Goal: Use online tool/utility

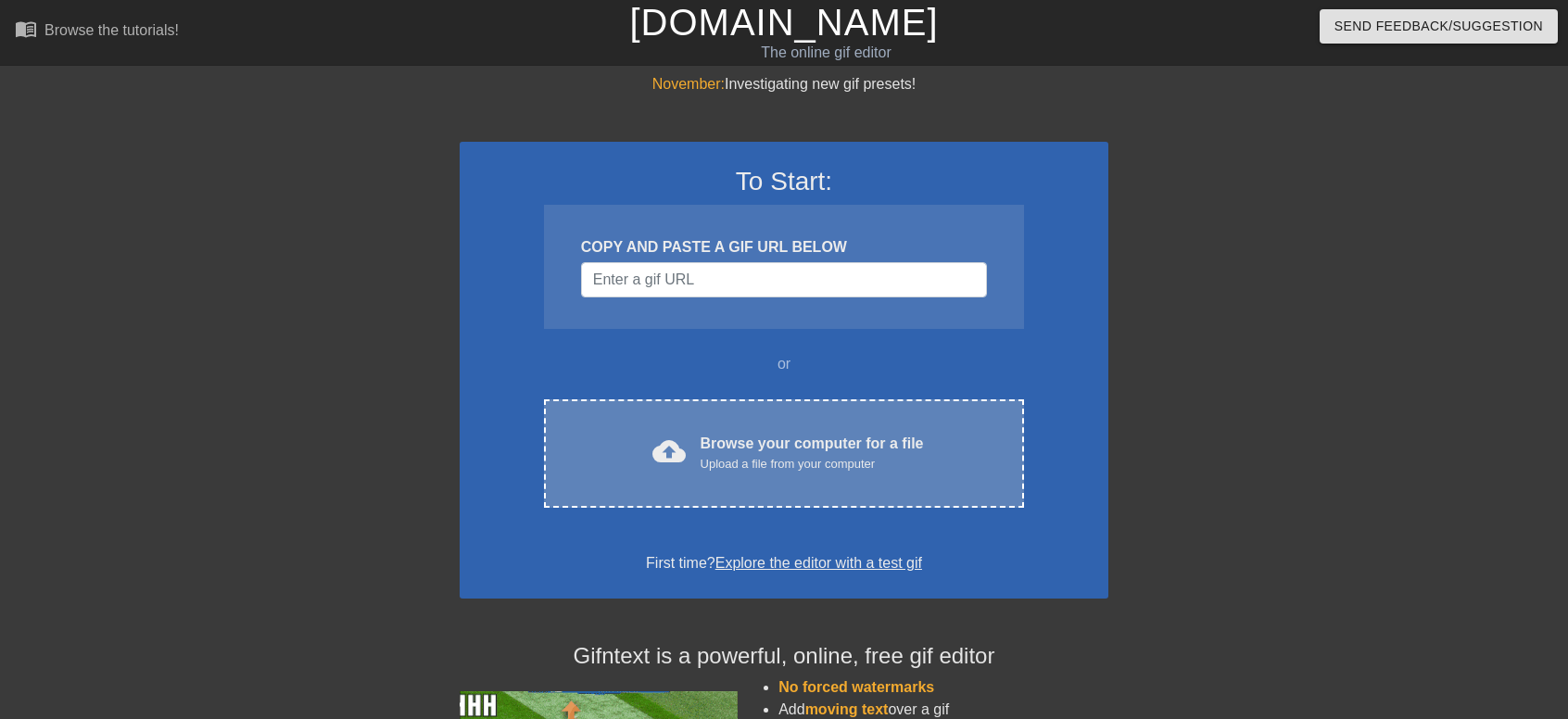
click at [877, 458] on div "Upload a file from your computer" at bounding box center [812, 464] width 223 height 19
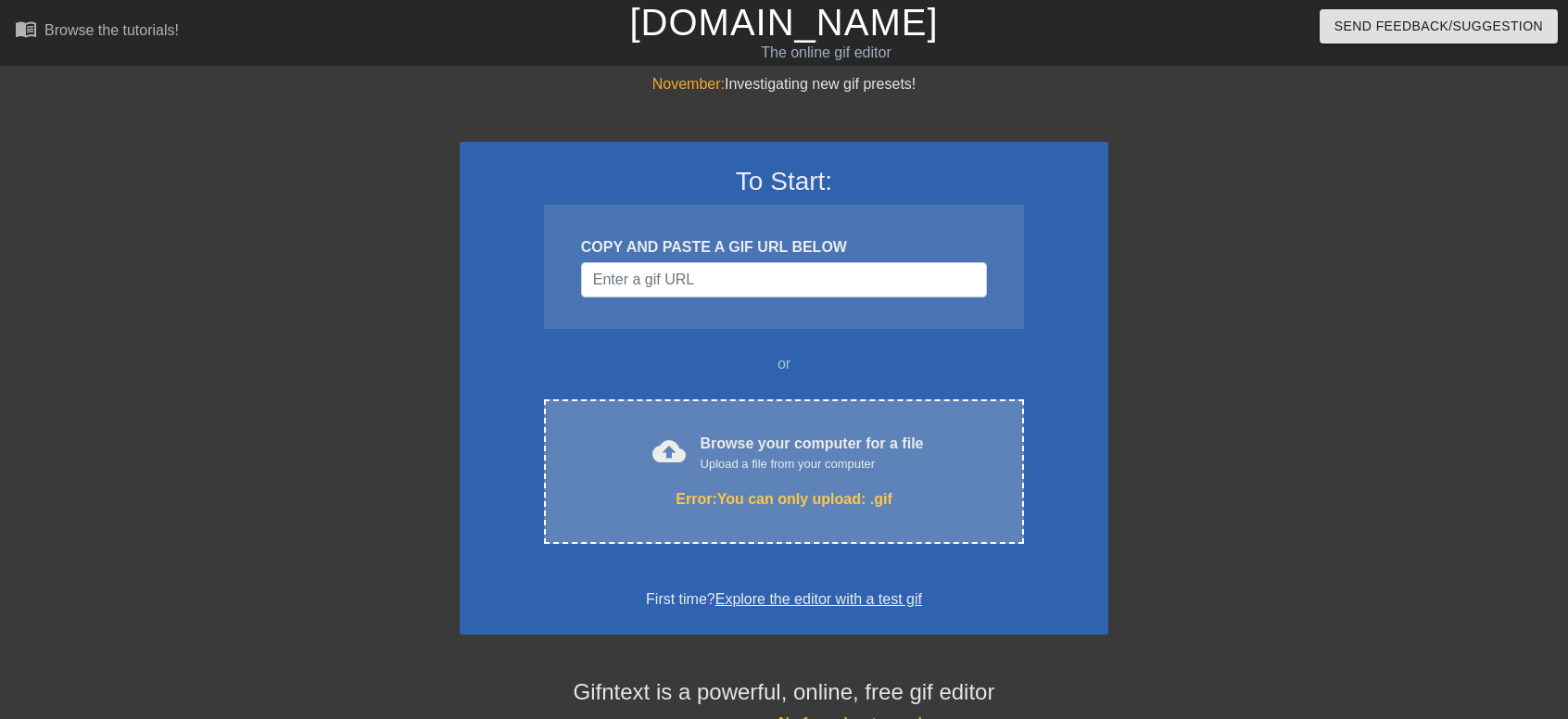
click at [803, 459] on div "Upload a file from your computer" at bounding box center [812, 464] width 223 height 19
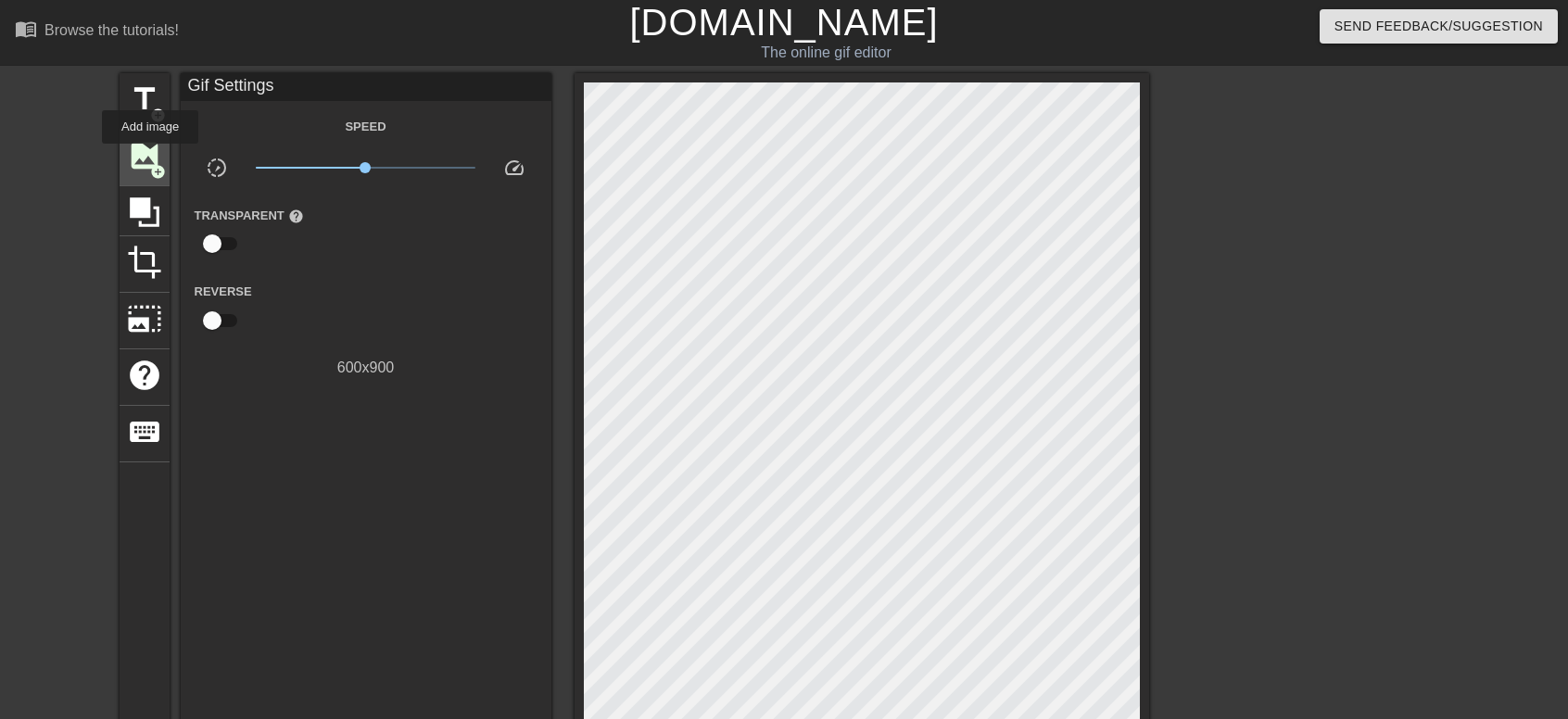
click at [150, 157] on span "image" at bounding box center [145, 156] width 36 height 36
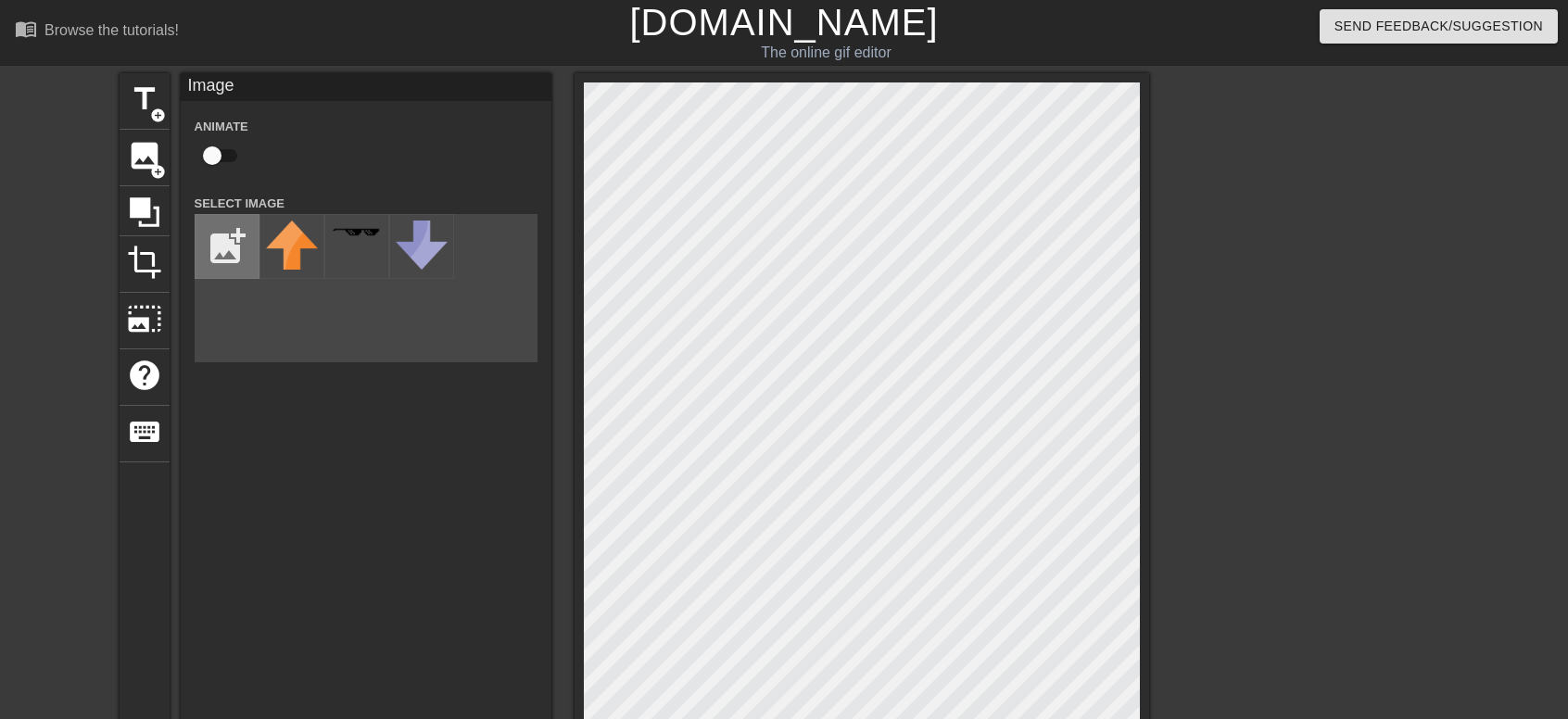
click at [231, 242] on input "file" at bounding box center [227, 247] width 63 height 63
type input "C:\fakepath\Logo for Cover.png"
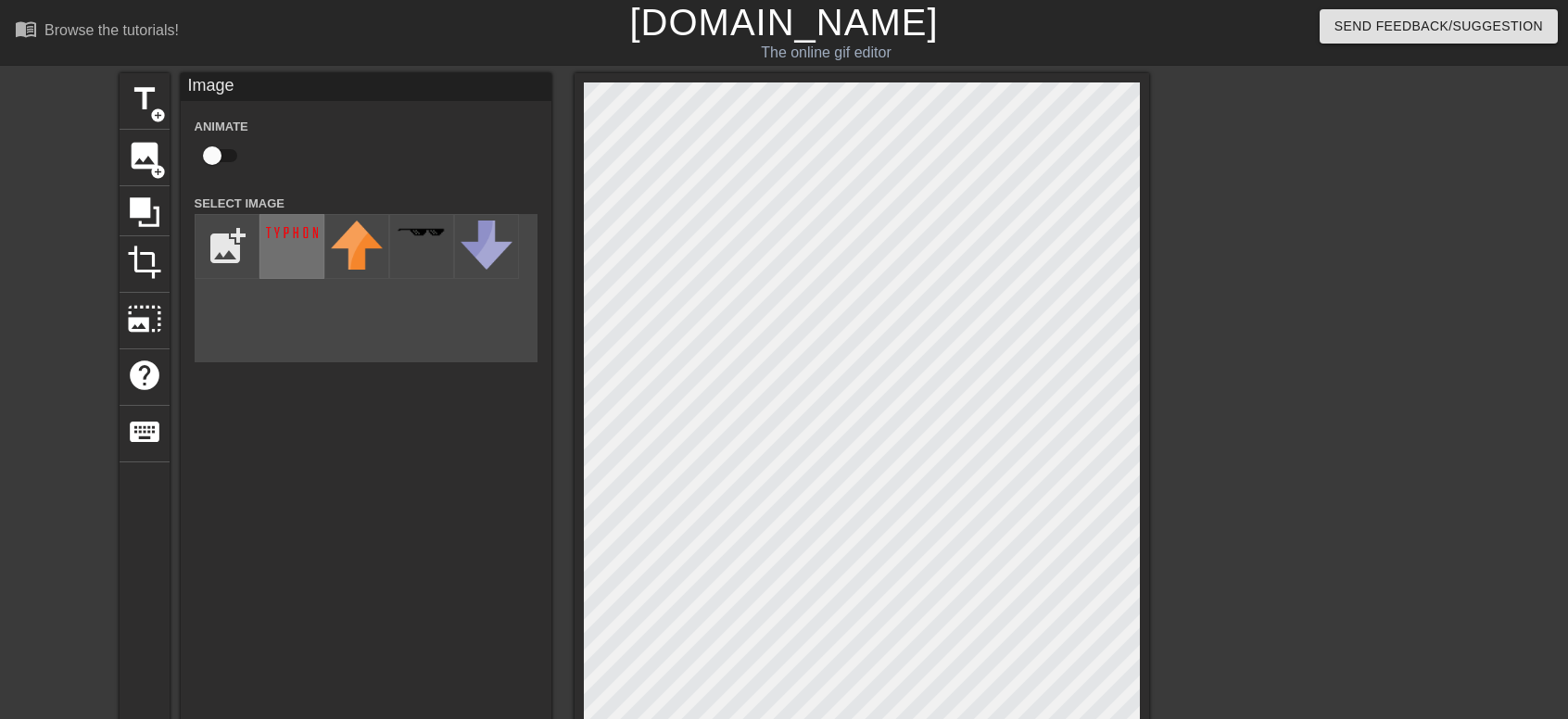
click at [281, 252] on div at bounding box center [292, 247] width 65 height 65
click at [1352, 468] on div "title add_circle image add_circle crop photo_size_select_large help keyboard Im…" at bounding box center [784, 504] width 1568 height 862
click at [220, 157] on input "checkbox" at bounding box center [211, 156] width 106 height 36
click at [226, 162] on input "checkbox" at bounding box center [229, 156] width 106 height 36
checkbox input "false"
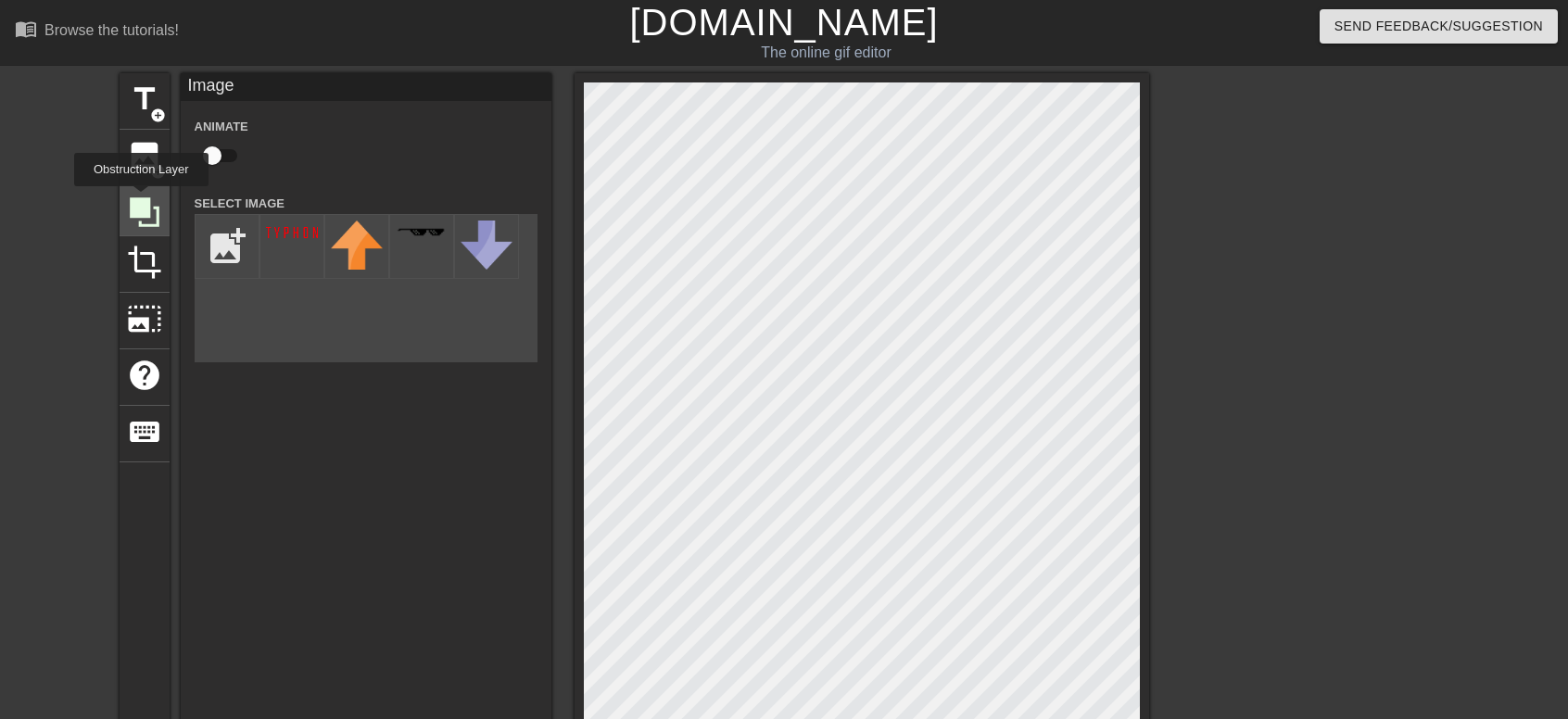
click at [141, 200] on icon at bounding box center [144, 212] width 30 height 30
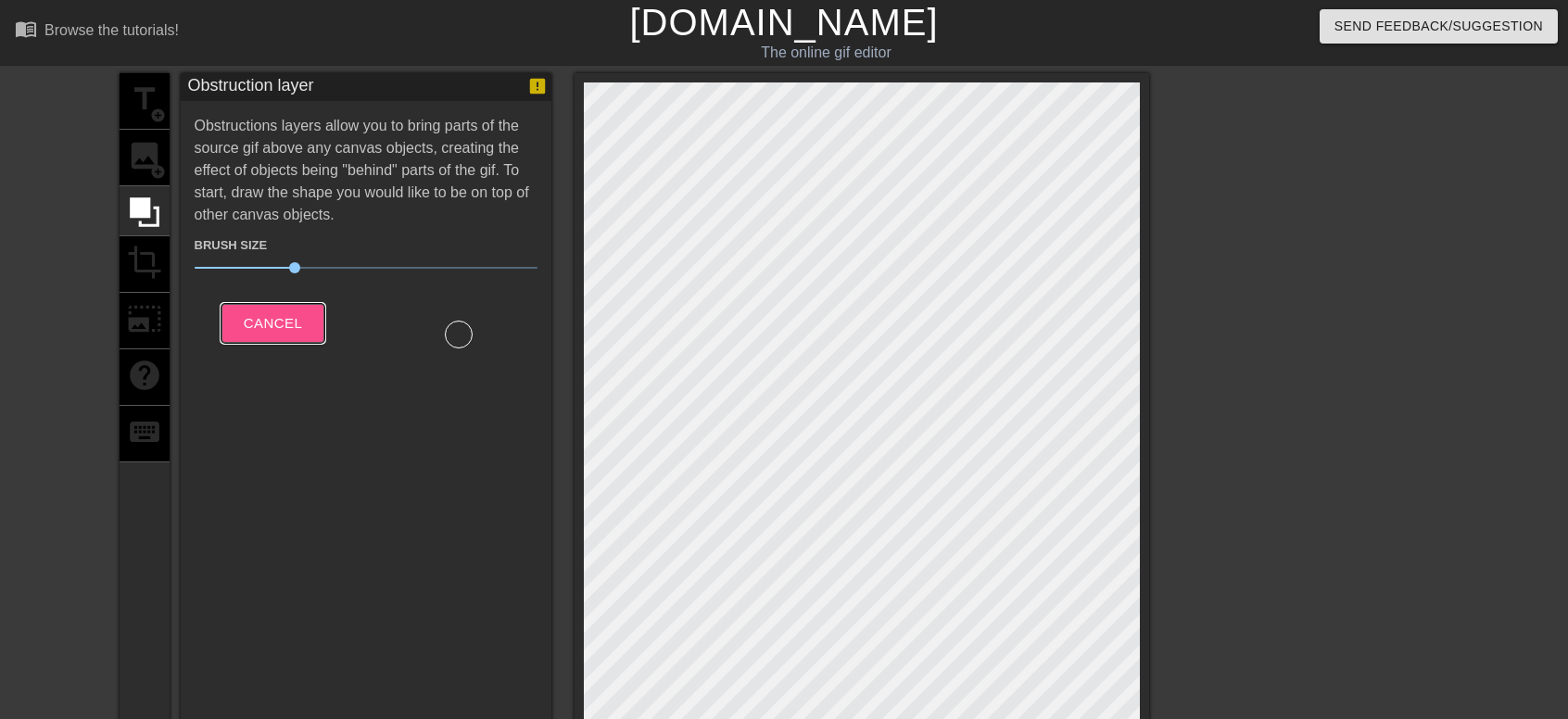
click at [280, 318] on span "Cancel" at bounding box center [273, 323] width 58 height 24
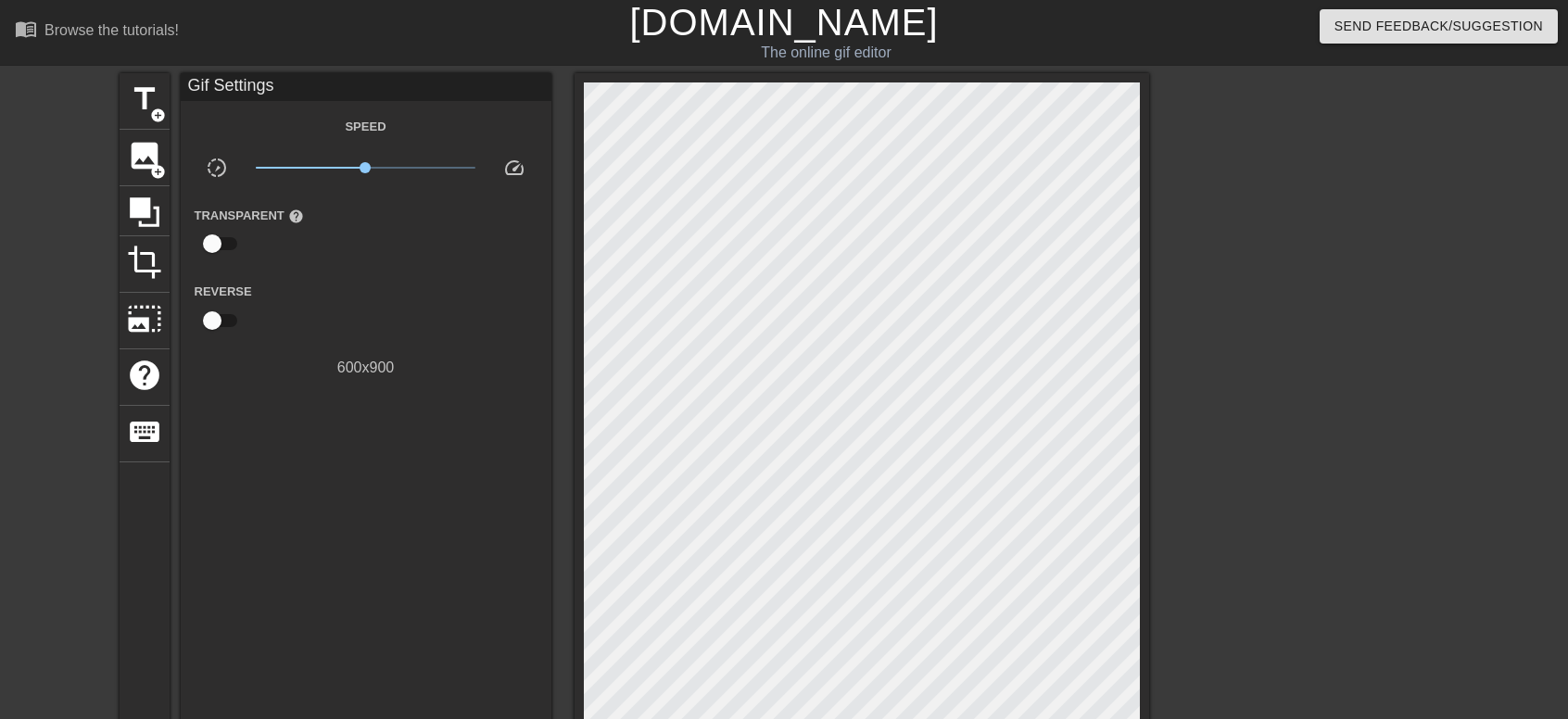
click at [221, 244] on input "checkbox" at bounding box center [211, 244] width 106 height 36
click at [221, 244] on input "checkbox" at bounding box center [229, 244] width 106 height 36
checkbox input "false"
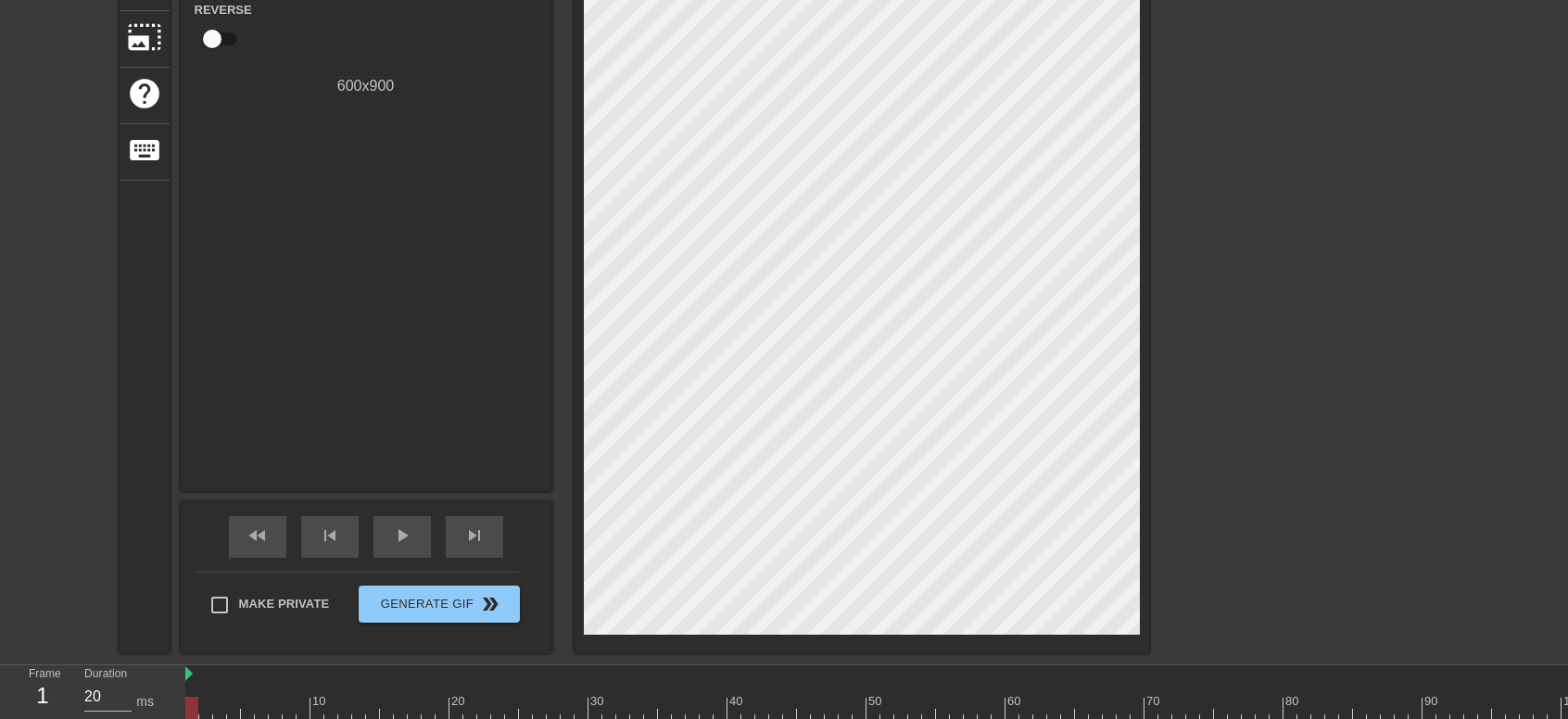
scroll to position [339, 0]
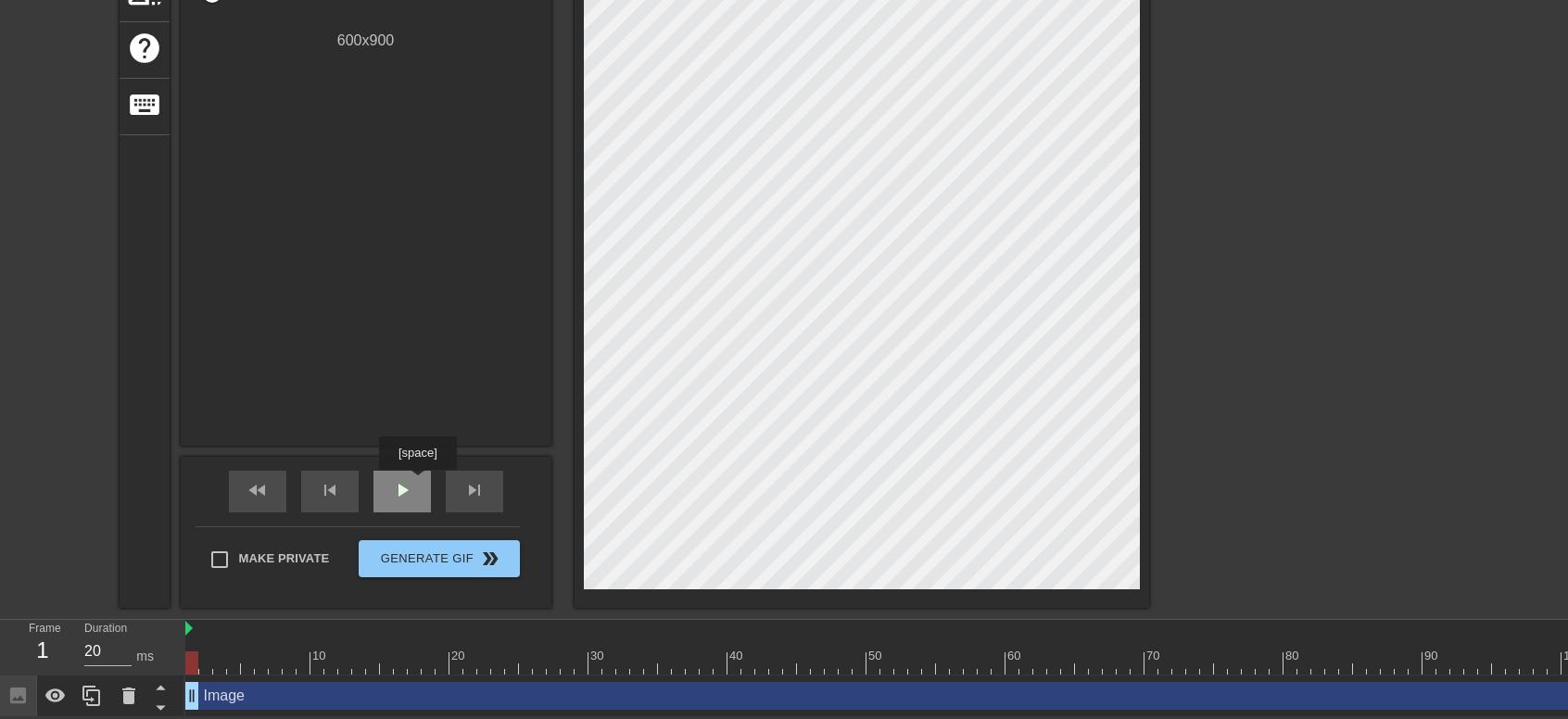
click at [413, 484] on span "play_arrow" at bounding box center [402, 490] width 23 height 23
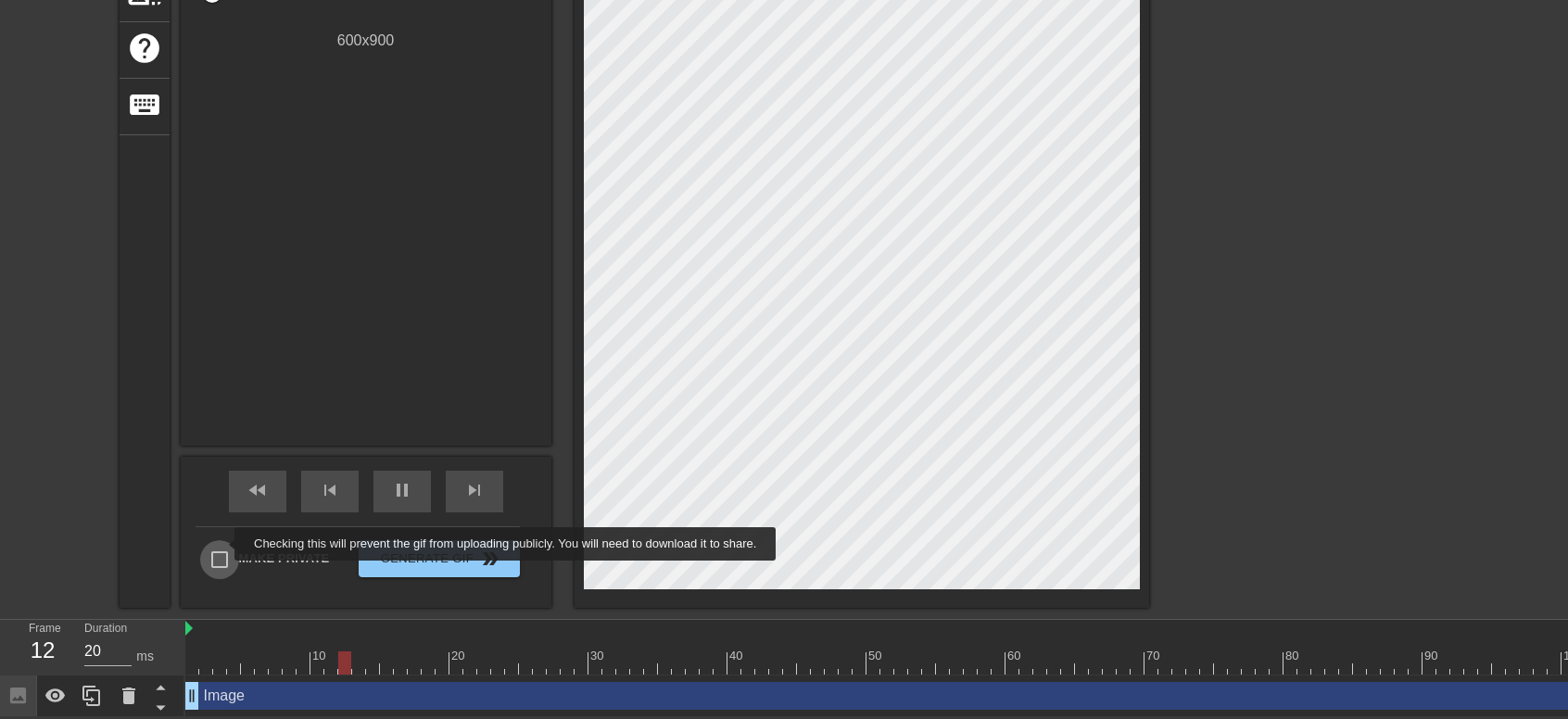
click at [222, 544] on input "Make Private" at bounding box center [219, 559] width 39 height 39
checkbox input "true"
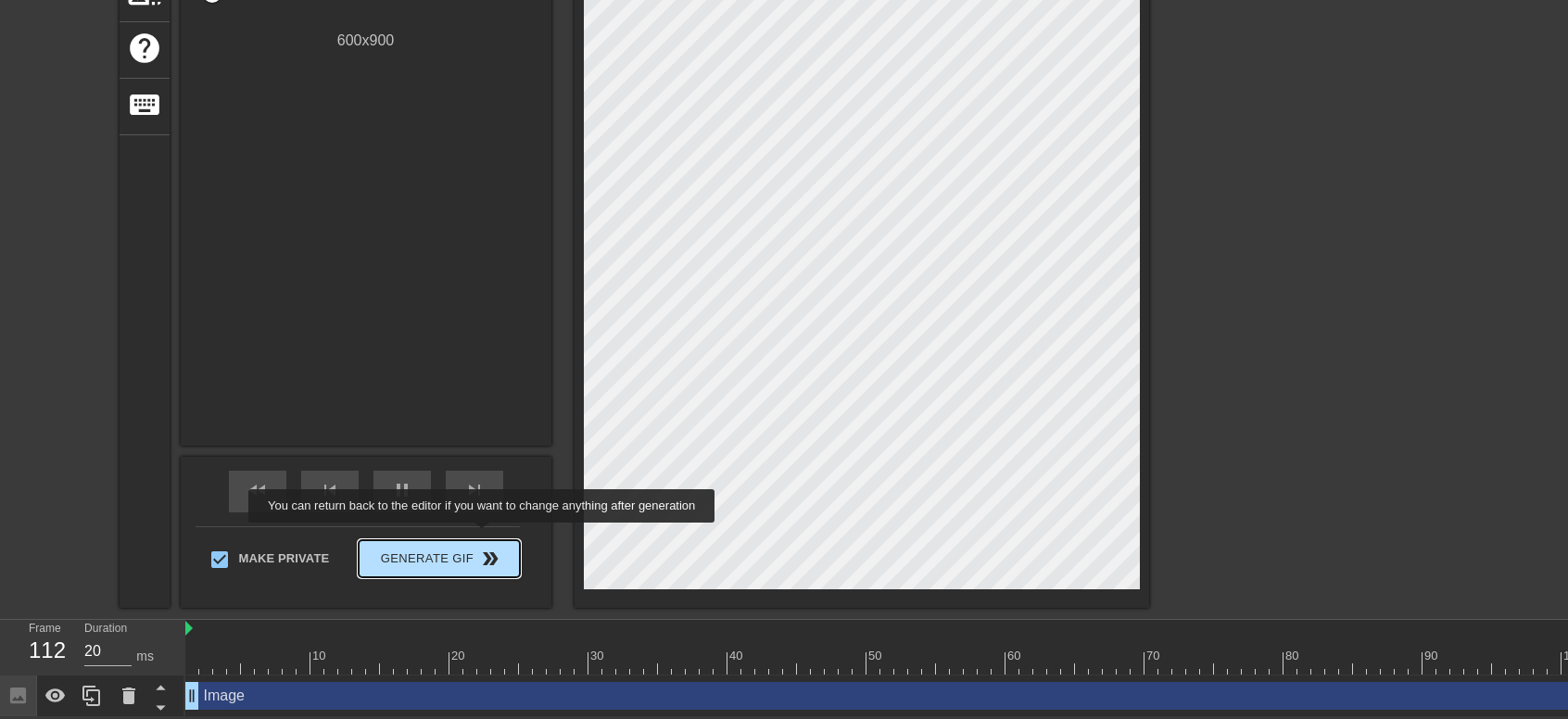
click at [484, 548] on span "double_arrow" at bounding box center [490, 559] width 23 height 23
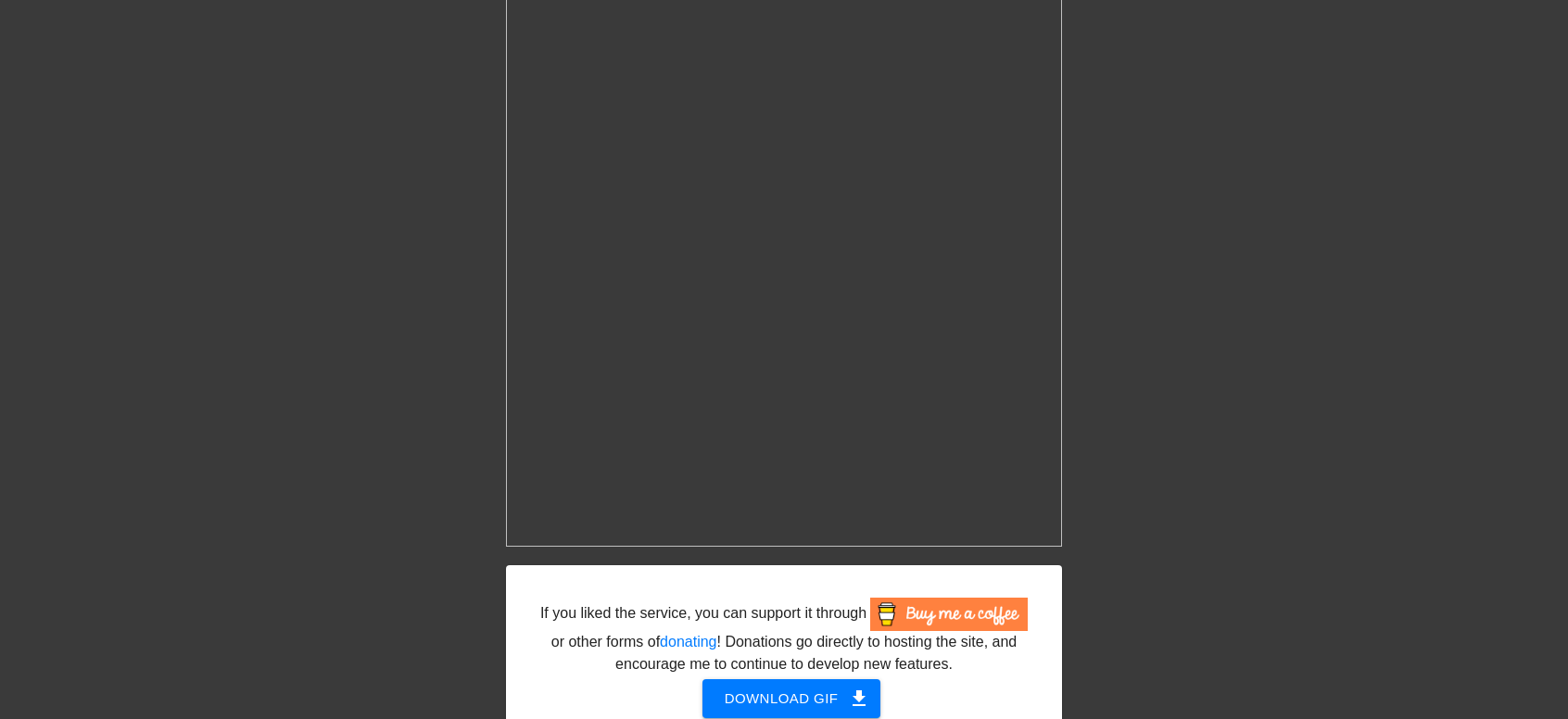
scroll to position [442, 0]
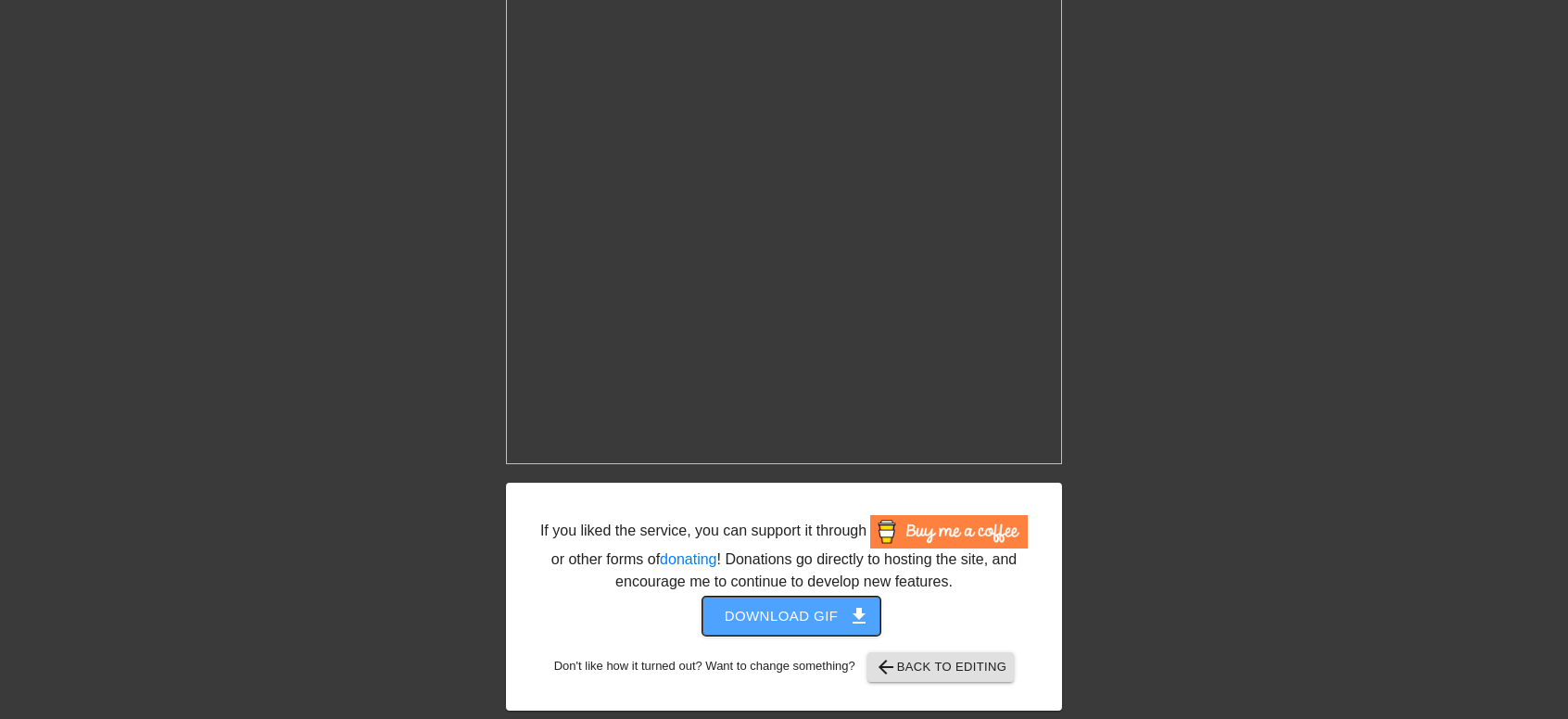
click at [807, 614] on span "Download gif get_app" at bounding box center [792, 616] width 134 height 24
drag, startPoint x: 0, startPoint y: 429, endPoint x: 270, endPoint y: 338, distance: 284.9
click at [0, 429] on div "If you liked the service, you can support it through or other forms of donating…" at bounding box center [784, 171] width 1568 height 1080
